Goal: Information Seeking & Learning: Learn about a topic

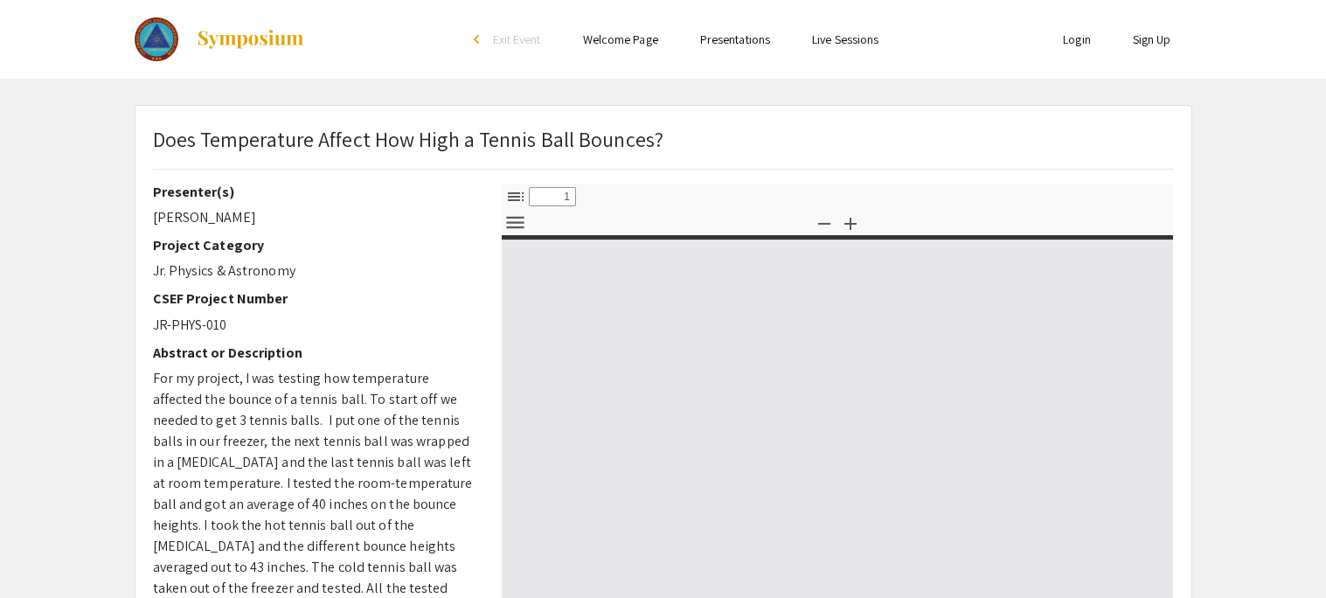
select select "custom"
type input "0"
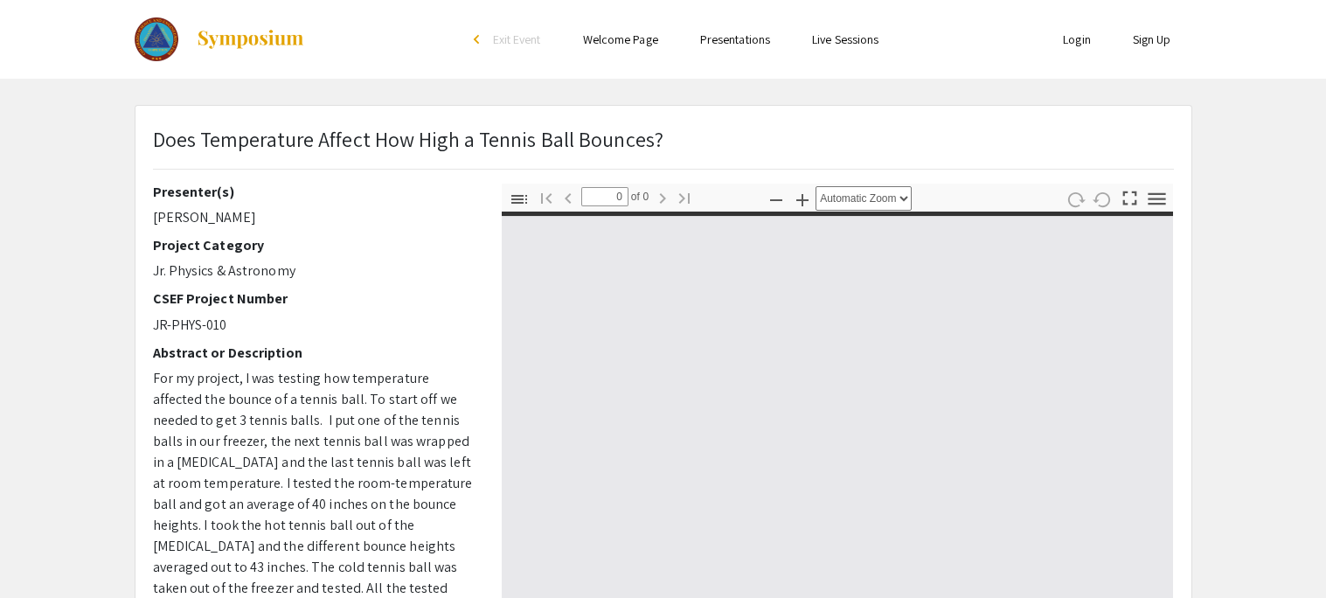
select select "custom"
type input "1"
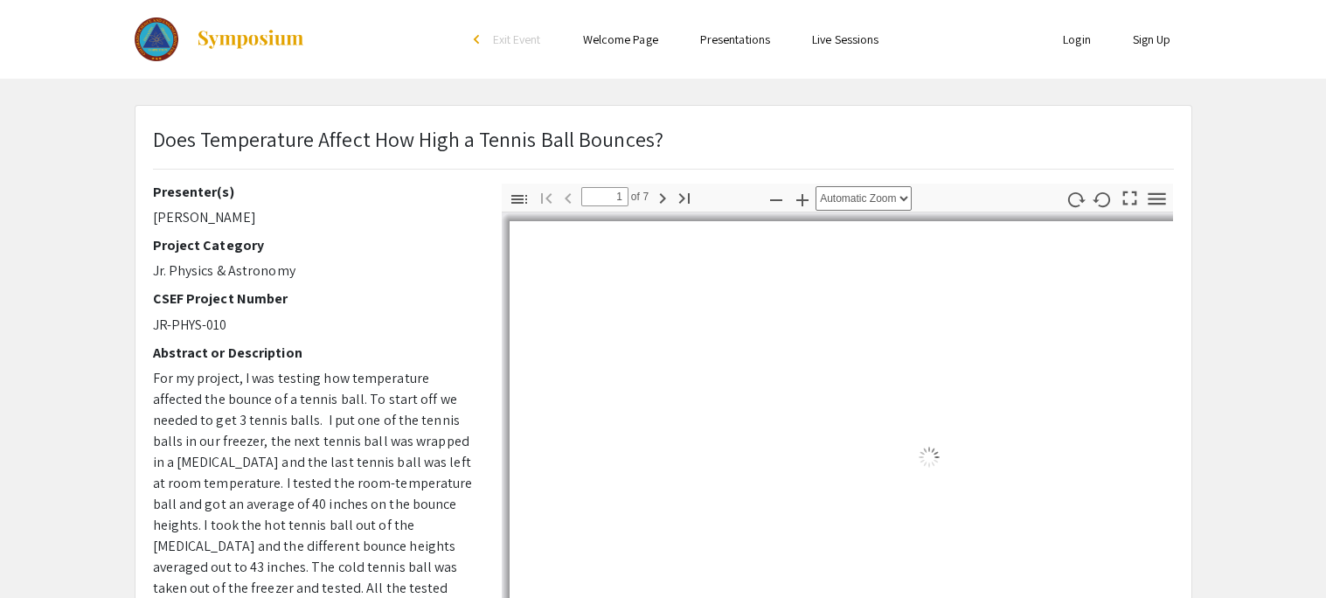
select select "auto"
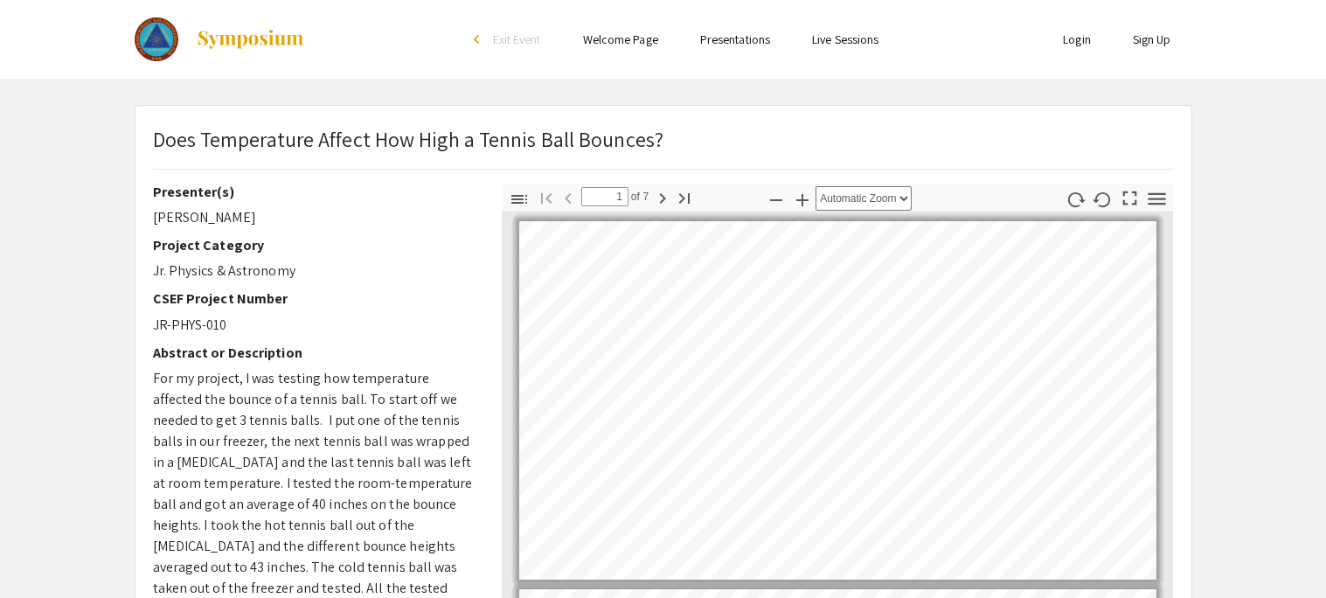
scroll to position [2, 0]
